Goal: Information Seeking & Learning: Compare options

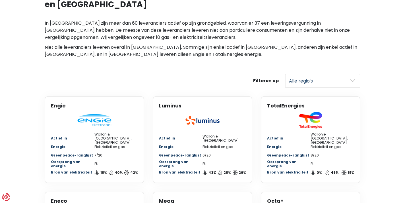
scroll to position [159, 0]
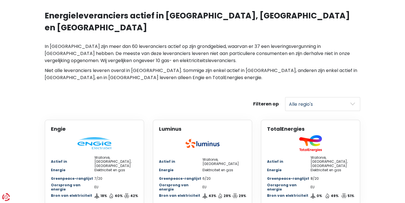
select select "[GEOGRAPHIC_DATA]"
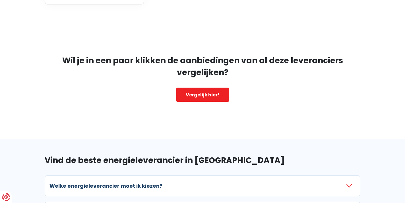
scroll to position [636, 0]
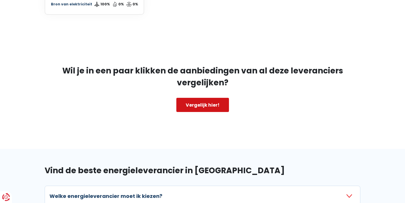
click at [198, 98] on link "Vergelijk hier!" at bounding box center [202, 105] width 53 height 14
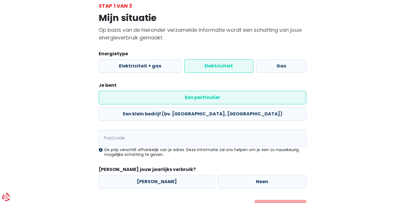
scroll to position [38, 0]
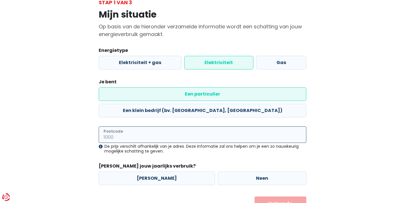
click at [246, 127] on input "Postcode" at bounding box center [202, 135] width 207 height 16
type input "9000"
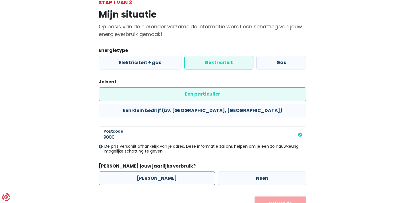
click at [180, 172] on label "[PERSON_NAME]" at bounding box center [157, 179] width 116 height 14
click at [180, 172] on input "[PERSON_NAME]" at bounding box center [157, 179] width 116 height 14
radio input "true"
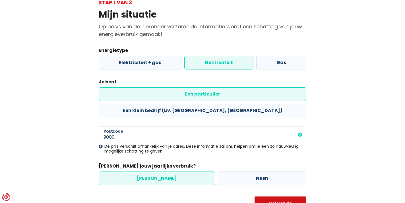
click at [278, 197] on button "Volgende" at bounding box center [280, 204] width 52 height 14
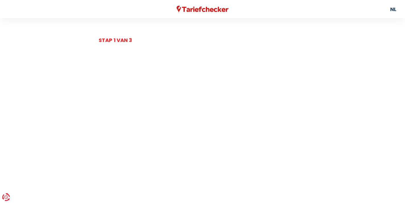
select select
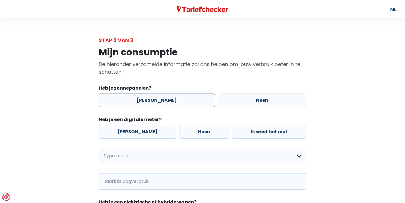
click at [183, 102] on label "[PERSON_NAME]" at bounding box center [157, 101] width 116 height 14
click at [183, 102] on input "[PERSON_NAME]" at bounding box center [157, 101] width 116 height 14
radio input "true"
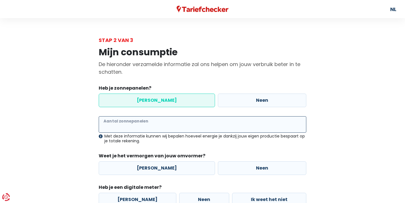
click at [153, 126] on input "Aantal zonnepanelen" at bounding box center [202, 124] width 207 height 16
type input "3"
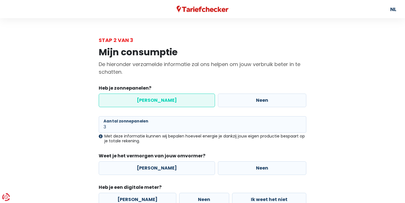
click at [347, 135] on div "Mijn consumptie De hieronder verzamelde informatie zal ons helpen om jouw verbr…" at bounding box center [202, 179] width 324 height 271
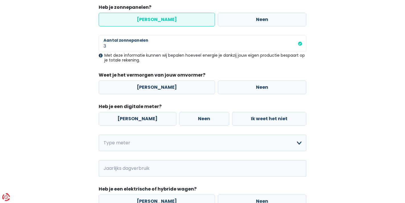
scroll to position [76, 0]
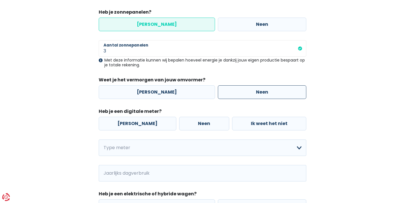
click at [237, 91] on label "Neen" at bounding box center [262, 93] width 88 height 14
click at [237, 91] on input "Neen" at bounding box center [262, 93] width 88 height 14
radio input "true"
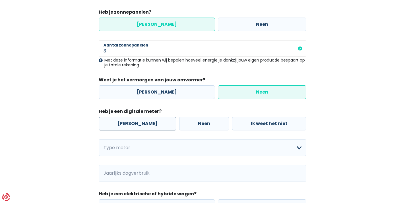
click at [145, 124] on label "[PERSON_NAME]" at bounding box center [138, 124] width 78 height 14
click at [145, 124] on input "[PERSON_NAME]" at bounding box center [138, 124] width 78 height 14
radio input "true"
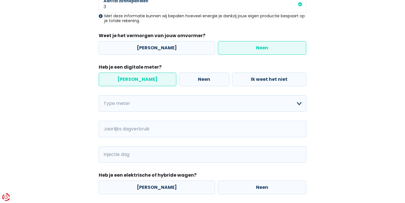
scroll to position [128, 0]
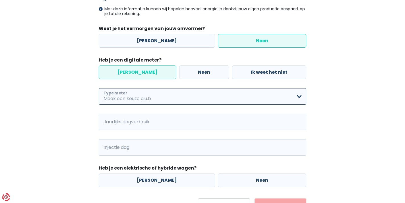
select select "day_night_bi_hourly"
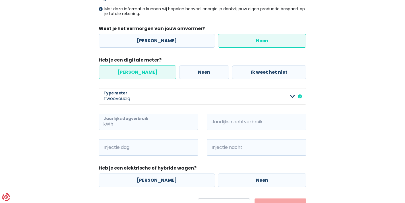
click at [185, 124] on input "Jaarlijks dagverbruik" at bounding box center [156, 122] width 84 height 16
type input "4000"
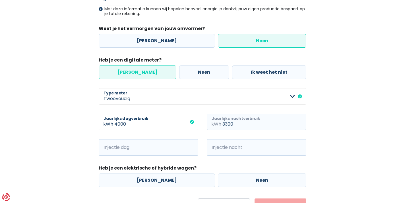
type input "3300"
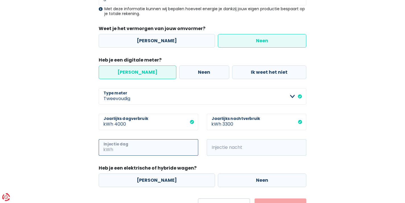
click at [161, 149] on input "Injectie dag" at bounding box center [156, 148] width 84 height 16
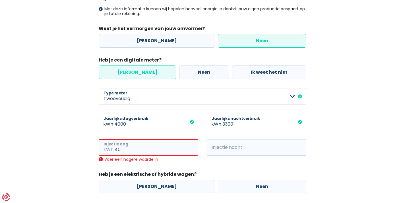
click at [142, 151] on input "40" at bounding box center [157, 148] width 84 height 16
type input "4"
